Goal: Navigation & Orientation: Understand site structure

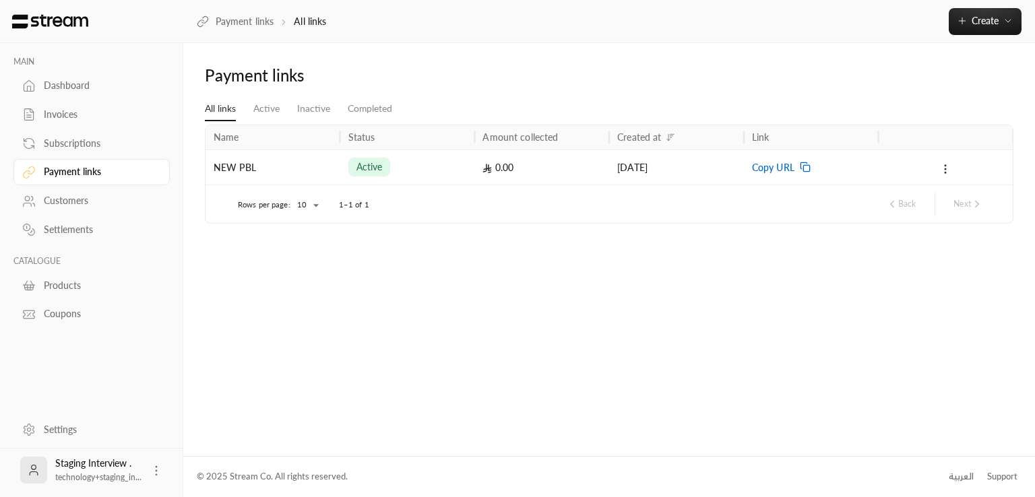
click at [75, 86] on div "Dashboard" at bounding box center [98, 85] width 109 height 13
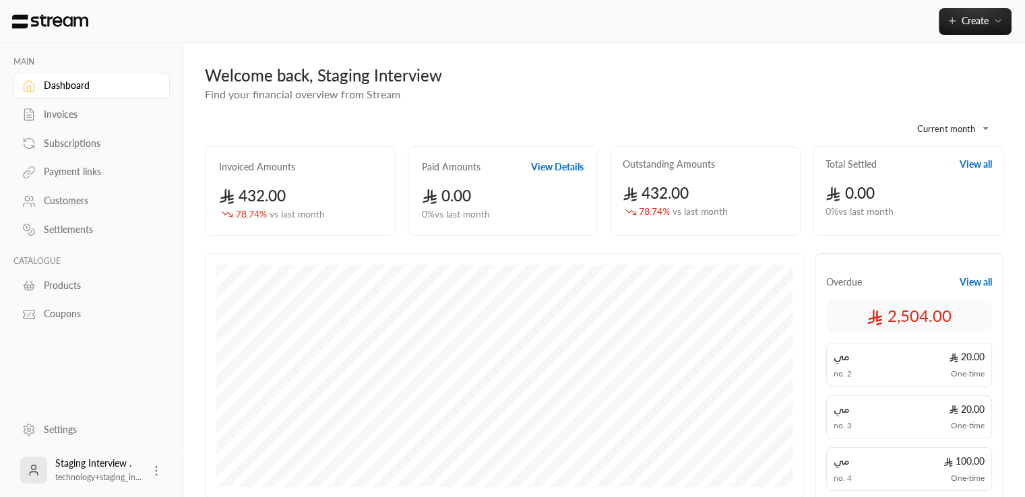
click at [81, 115] on div "Invoices" at bounding box center [98, 114] width 109 height 13
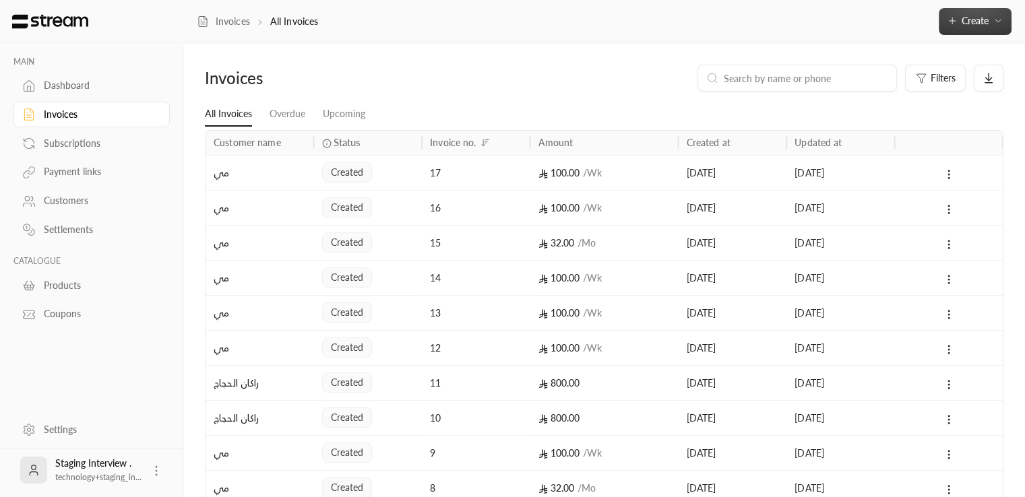
click at [975, 28] on button "Create" at bounding box center [975, 21] width 73 height 27
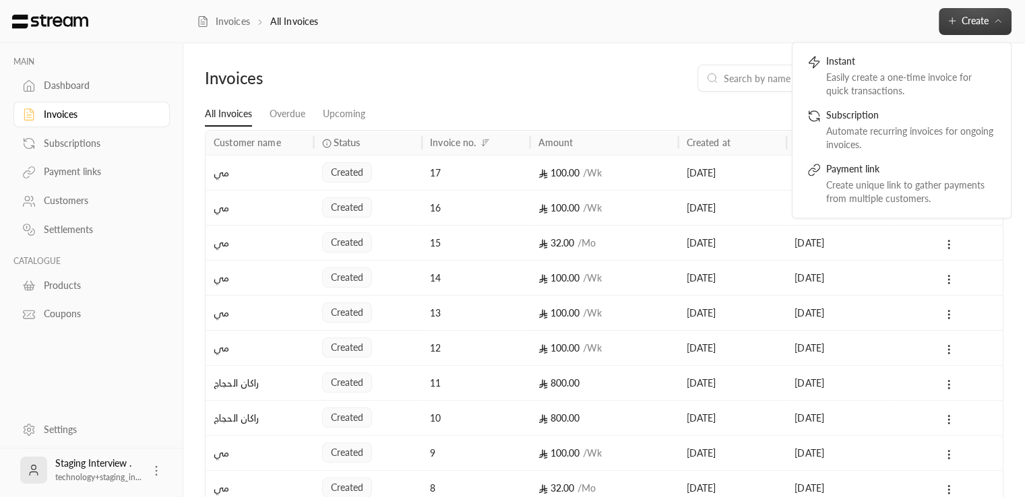
click at [67, 144] on div "Subscriptions" at bounding box center [98, 143] width 109 height 13
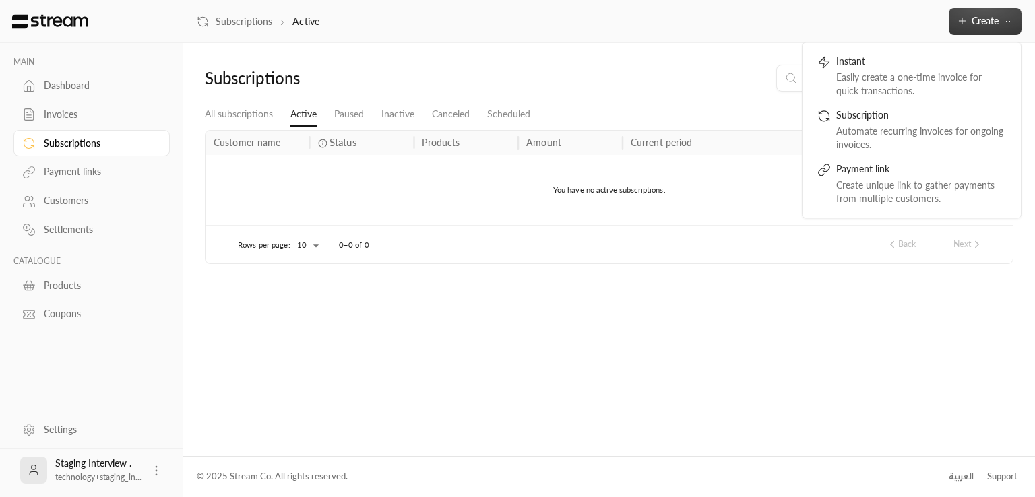
click at [78, 172] on div "Payment links" at bounding box center [98, 171] width 109 height 13
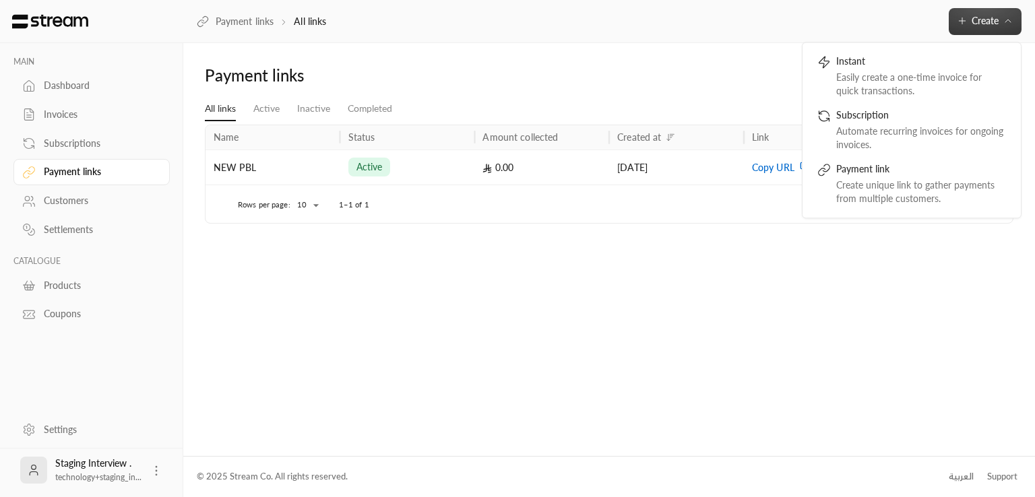
click at [65, 142] on div "Subscriptions" at bounding box center [98, 143] width 109 height 13
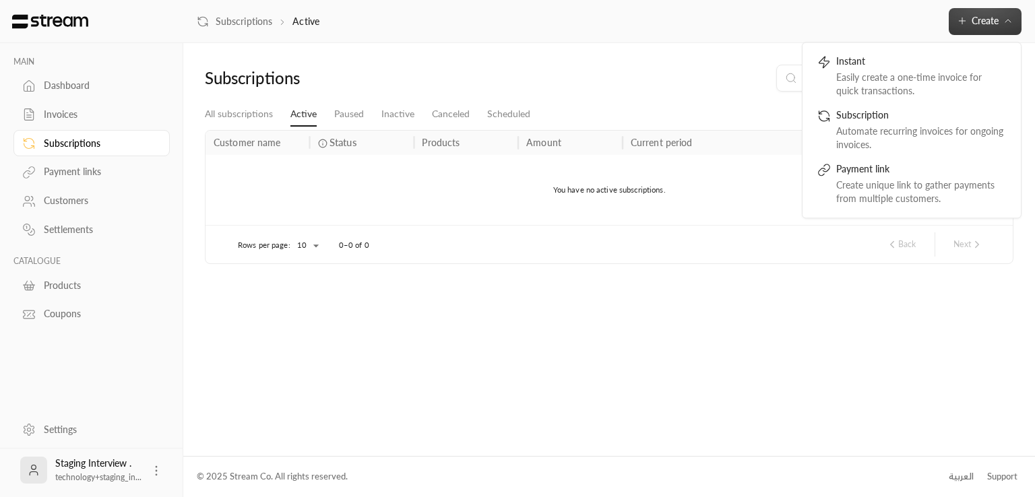
click at [69, 119] on div "Invoices" at bounding box center [98, 114] width 109 height 13
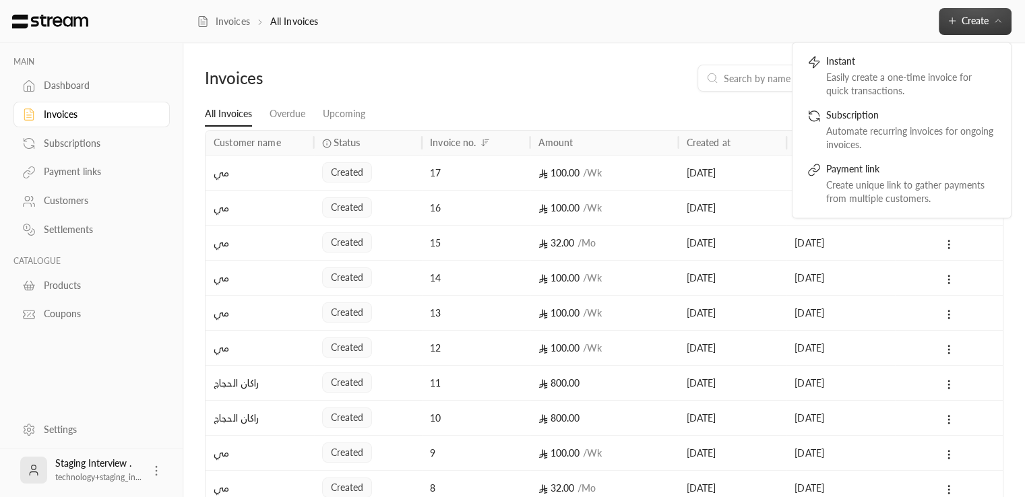
click at [67, 140] on div "Subscriptions" at bounding box center [98, 143] width 109 height 13
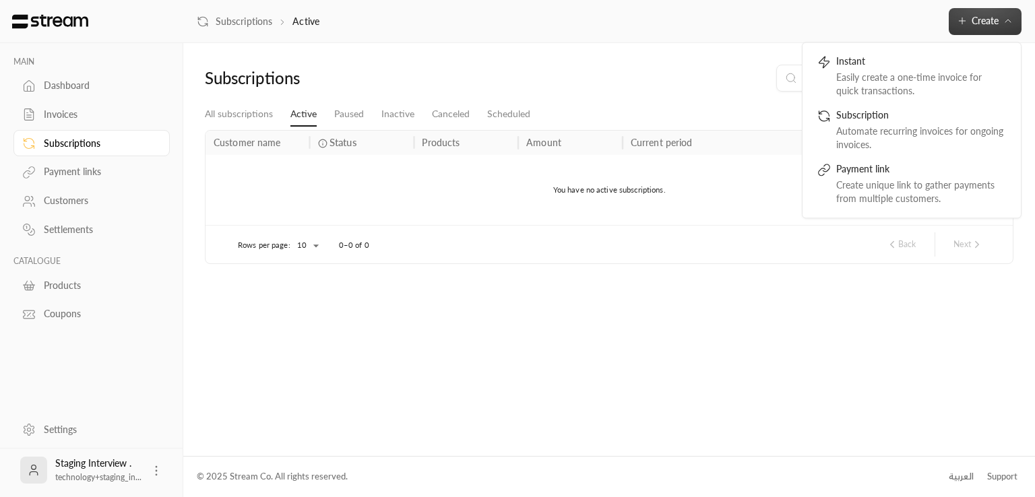
click at [85, 226] on div "Settlements" at bounding box center [98, 229] width 109 height 13
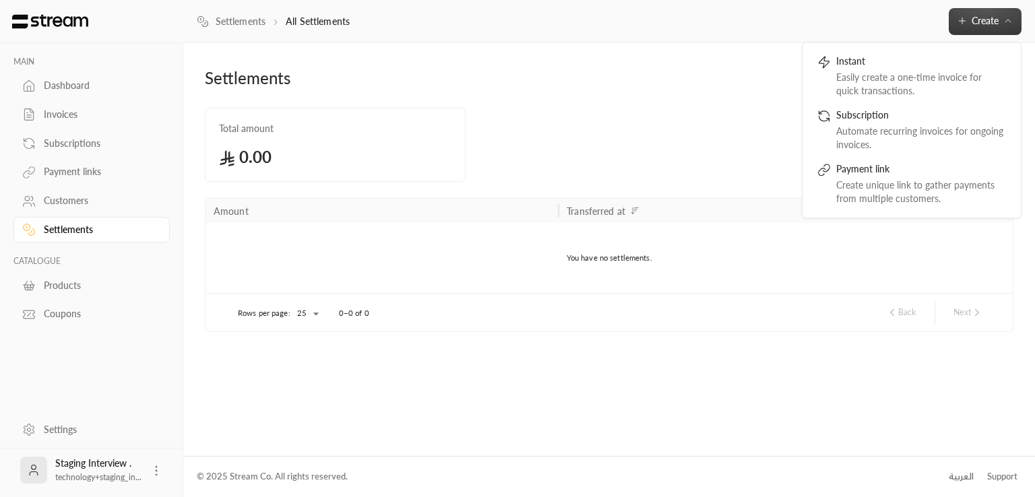
click at [84, 144] on div "Subscriptions" at bounding box center [98, 143] width 109 height 13
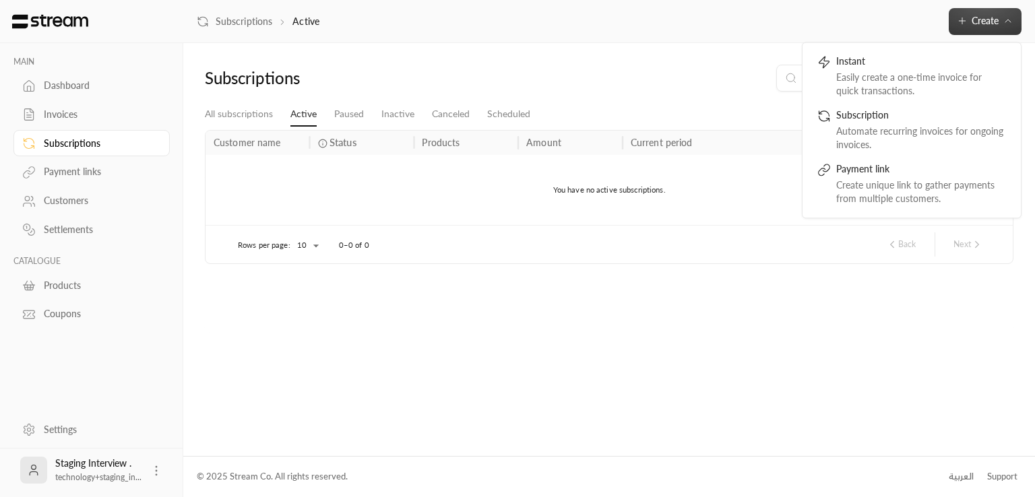
click at [84, 144] on div "Subscriptions" at bounding box center [98, 143] width 109 height 13
click at [67, 284] on div "Products" at bounding box center [98, 285] width 109 height 13
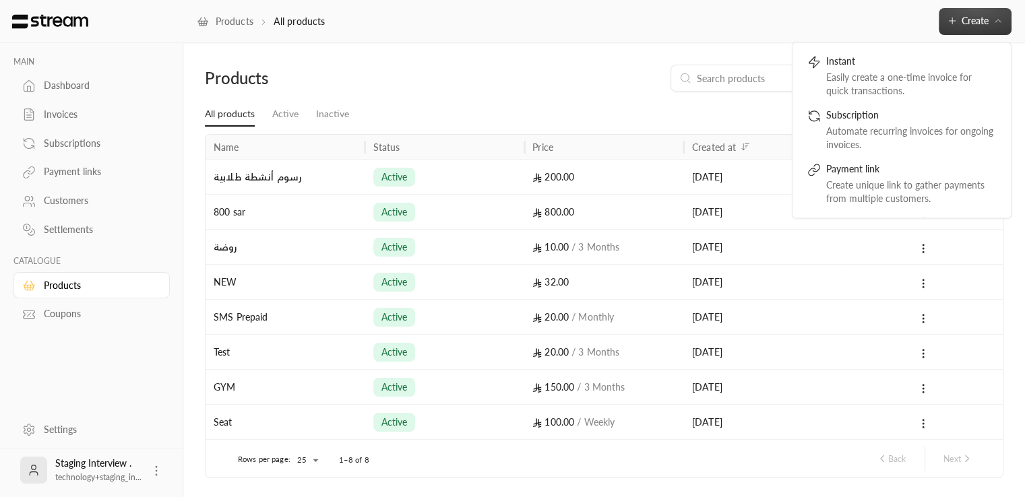
click at [64, 312] on div "Coupons" at bounding box center [98, 313] width 109 height 13
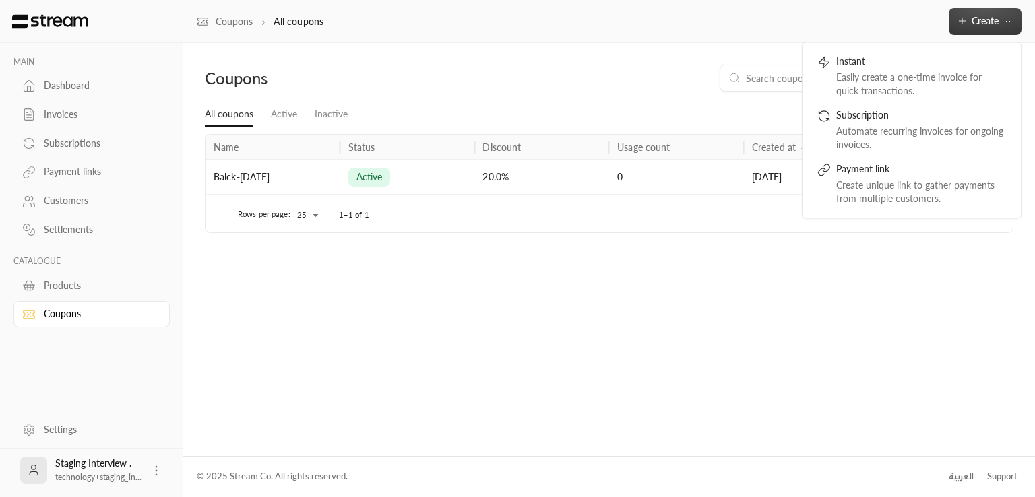
click at [69, 307] on link "Coupons" at bounding box center [91, 314] width 156 height 26
click at [93, 281] on div "Products" at bounding box center [98, 285] width 109 height 13
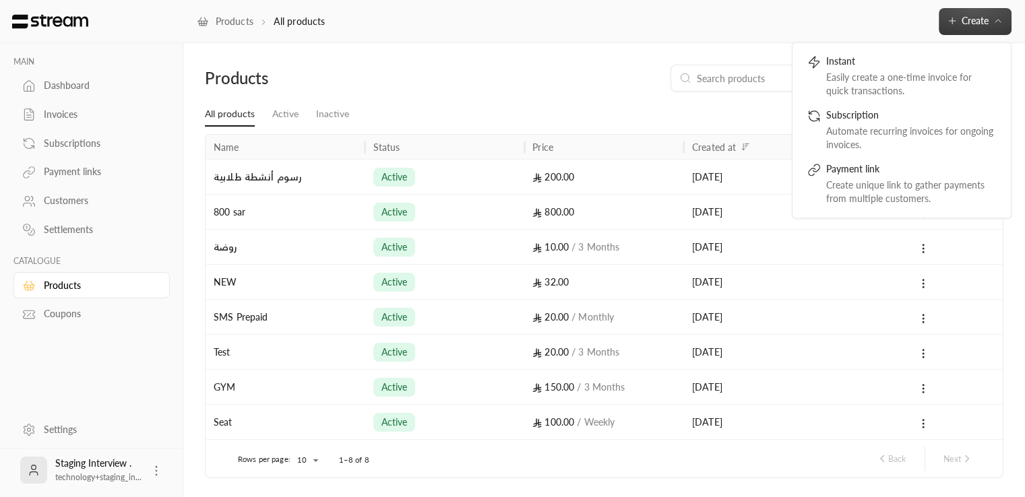
click at [381, 46] on div "Products New product All products Active Inactive Name Status Price Created at …" at bounding box center [604, 271] width 842 height 457
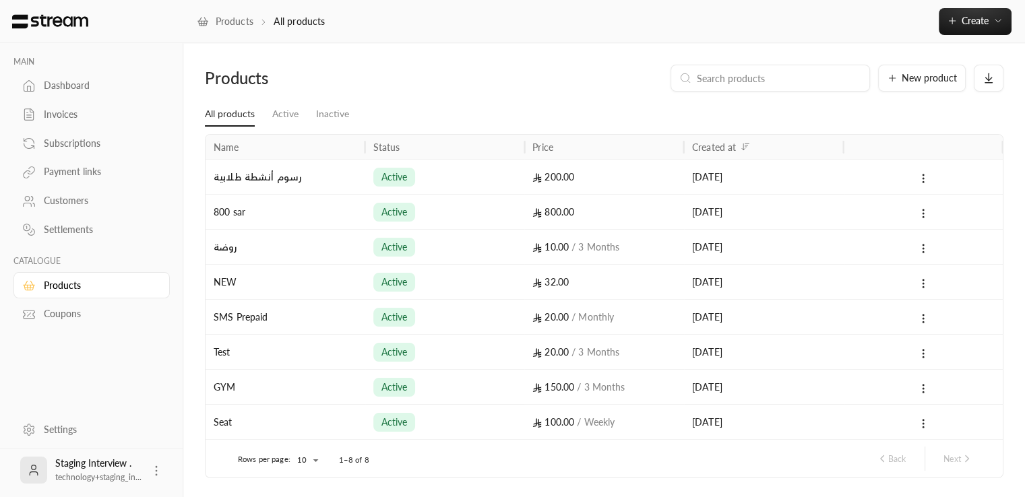
click at [84, 173] on div "Payment links" at bounding box center [98, 171] width 109 height 13
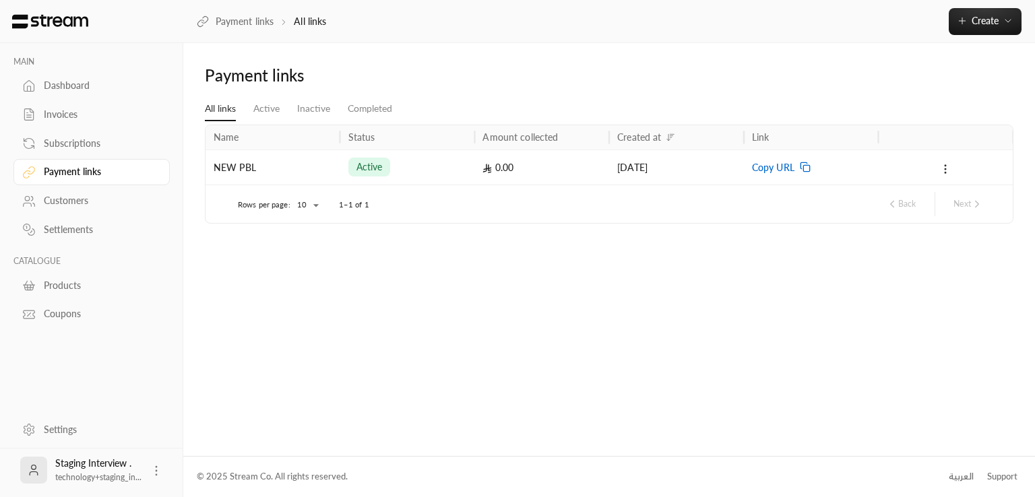
click at [107, 139] on div "Subscriptions" at bounding box center [98, 143] width 109 height 13
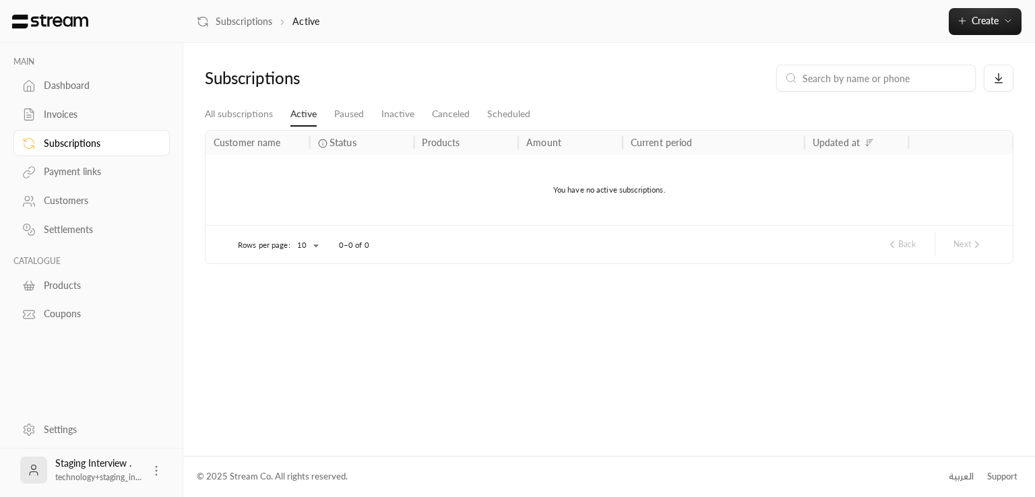
click at [111, 154] on link "Subscriptions" at bounding box center [91, 143] width 156 height 26
click at [102, 180] on link "Payment links" at bounding box center [91, 172] width 156 height 26
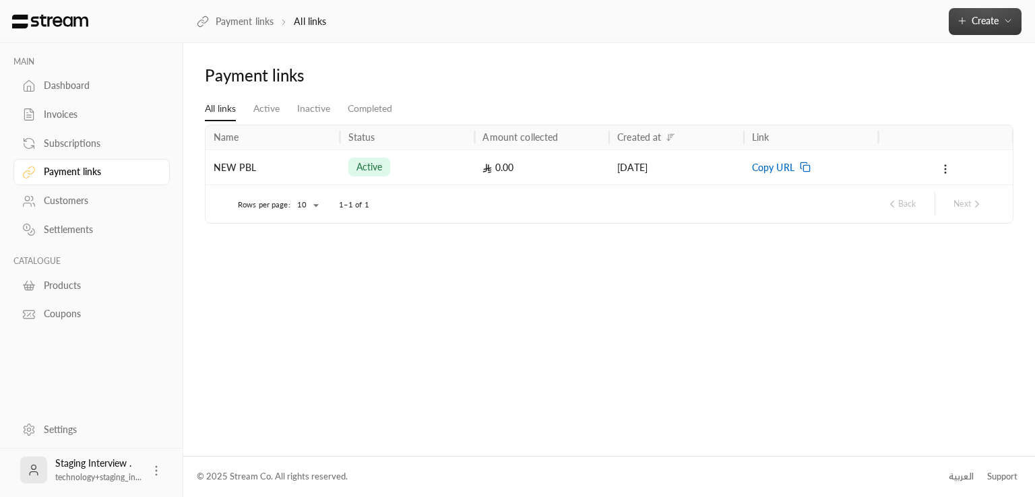
click at [957, 20] on icon "button" at bounding box center [962, 20] width 11 height 11
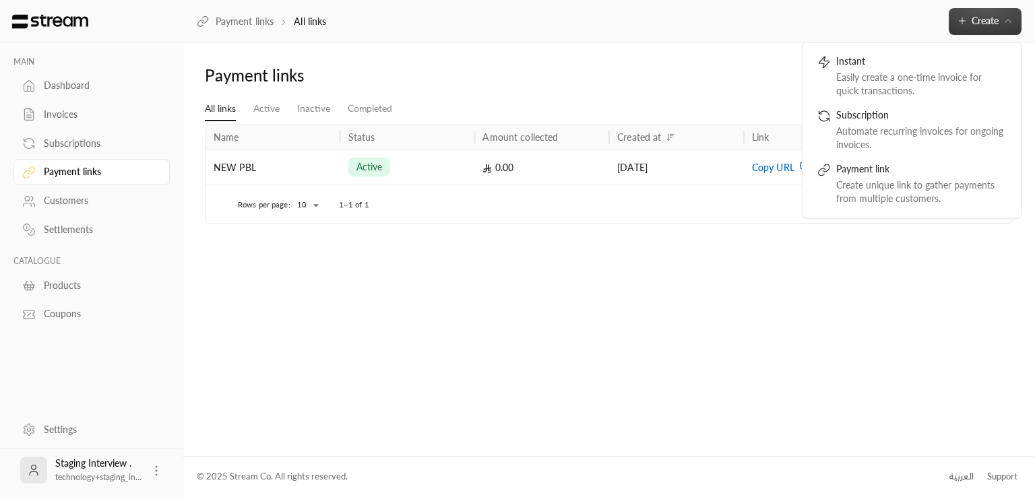
click at [549, 43] on div "Payment links All links Active Inactive Completed Name Status Amount collected …" at bounding box center [609, 249] width 852 height 412
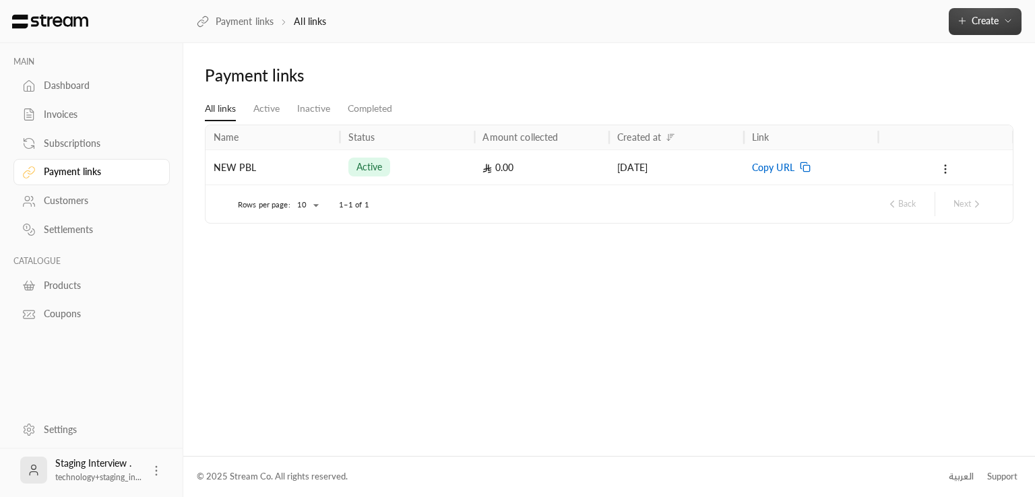
click at [1009, 24] on icon "button" at bounding box center [1008, 20] width 11 height 11
